Goal: Navigation & Orientation: Go to known website

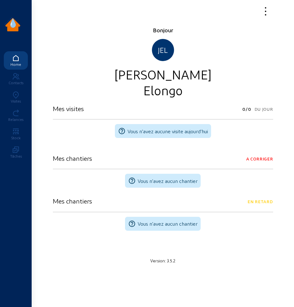
click at [80, 15] on div at bounding box center [68, 11] width 38 height 15
click at [17, 66] on div "Home" at bounding box center [16, 64] width 24 height 4
